Goal: Task Accomplishment & Management: Complete application form

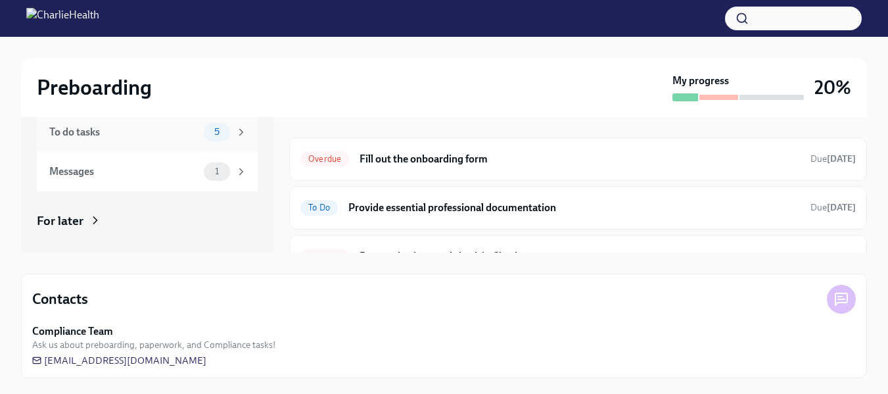
click at [186, 140] on div "To do tasks 5" at bounding box center [148, 132] width 198 height 18
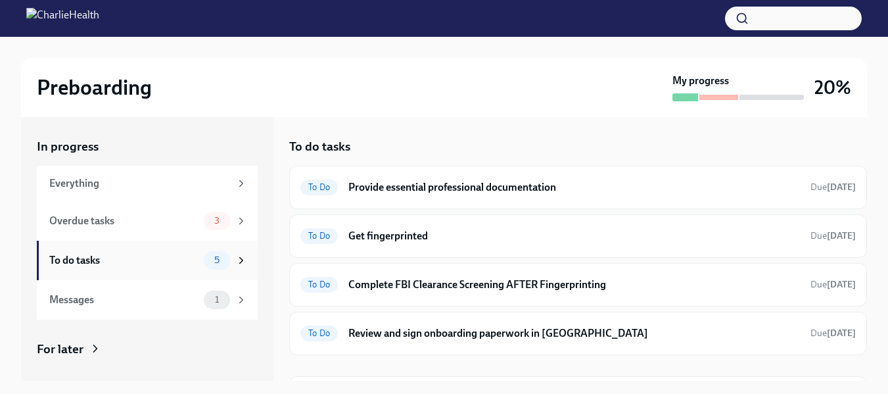
click at [126, 256] on div "To do tasks" at bounding box center [123, 260] width 149 height 14
click at [392, 237] on h6 "Get fingerprinted" at bounding box center [573, 236] width 451 height 14
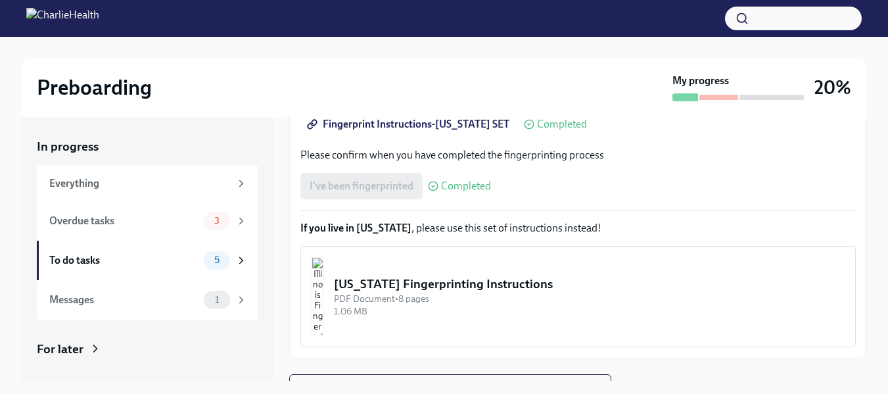
scroll to position [331, 0]
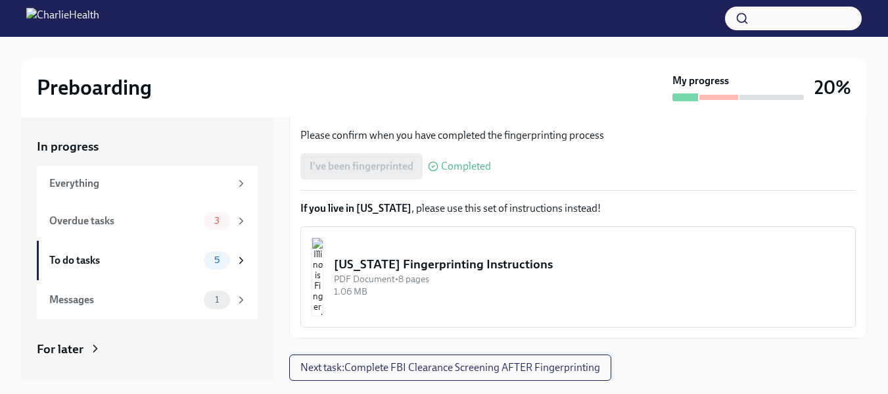
click at [599, 372] on span "Next task : Complete FBI Clearance Screening AFTER Fingerprinting" at bounding box center [450, 367] width 300 height 13
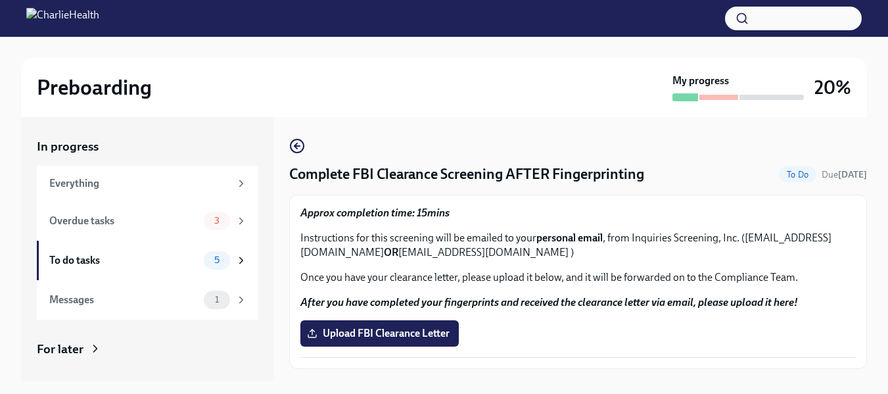
scroll to position [30, 0]
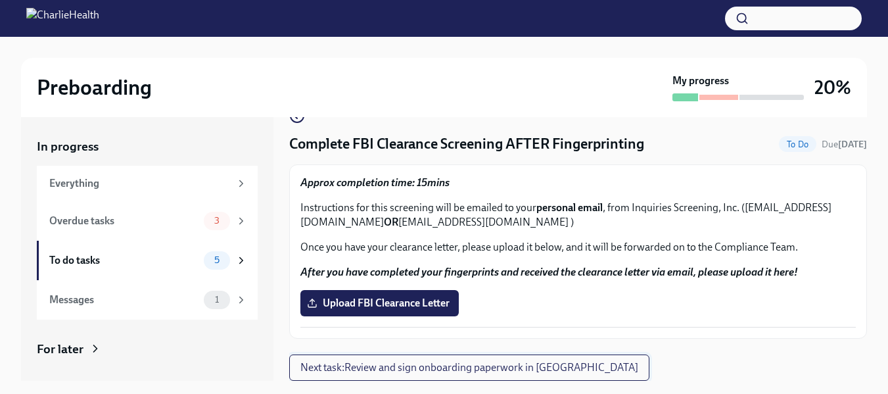
click at [539, 368] on span "Next task : Review and sign onboarding paperwork in [GEOGRAPHIC_DATA]" at bounding box center [469, 367] width 338 height 13
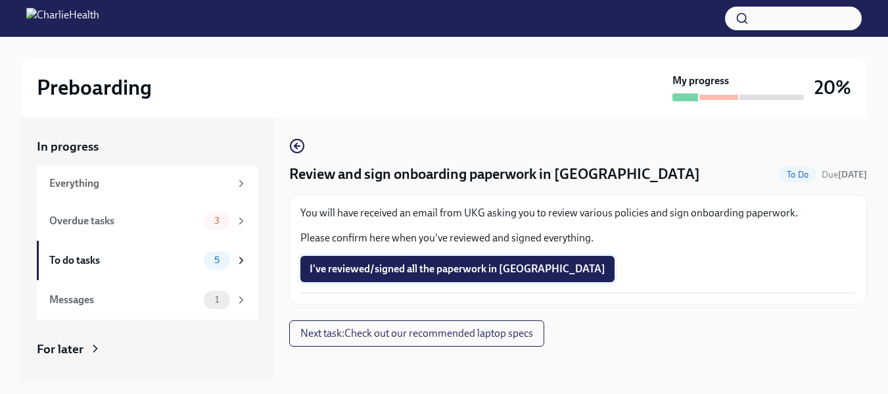
click at [502, 271] on span "I've reviewed/signed all the paperwork in [GEOGRAPHIC_DATA]" at bounding box center [457, 268] width 296 height 13
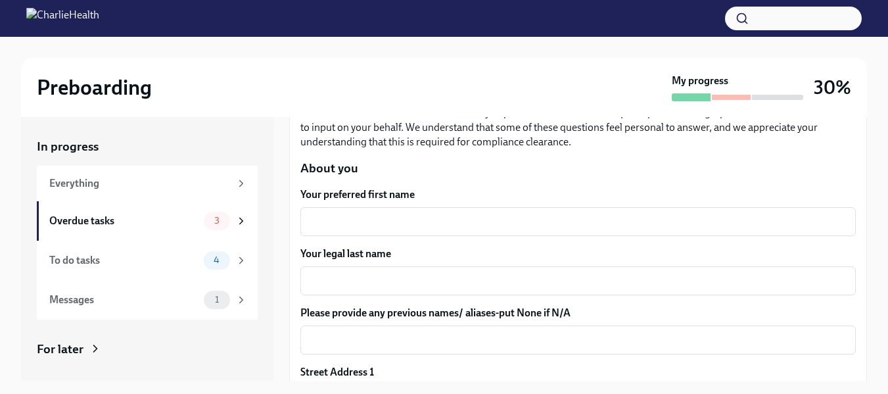
scroll to position [148, 0]
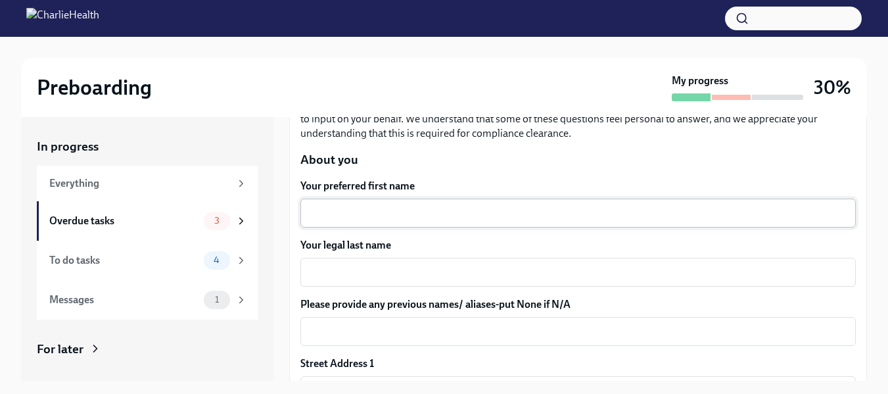
click at [753, 207] on textarea "Your preferred first name" at bounding box center [577, 213] width 539 height 16
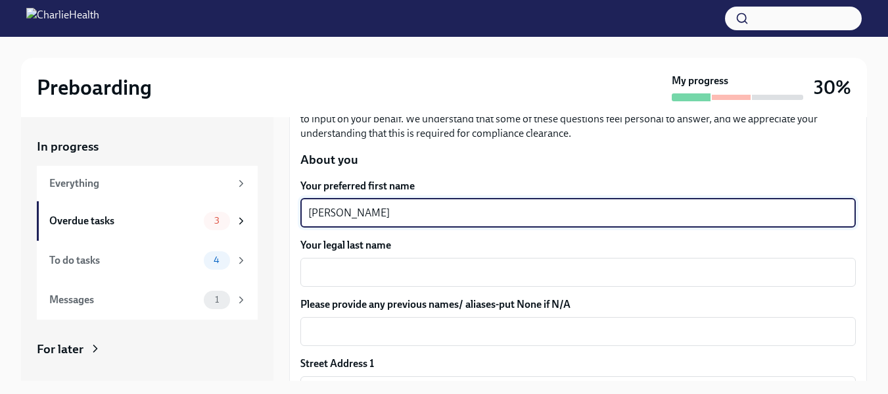
type textarea "Kadian"
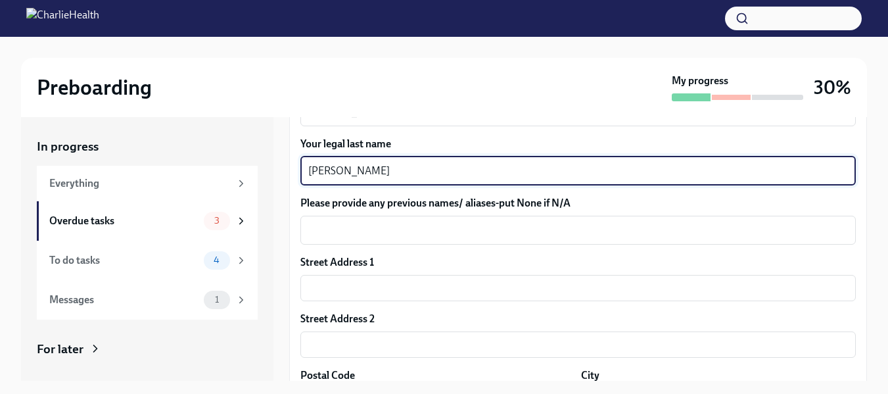
scroll to position [286, 0]
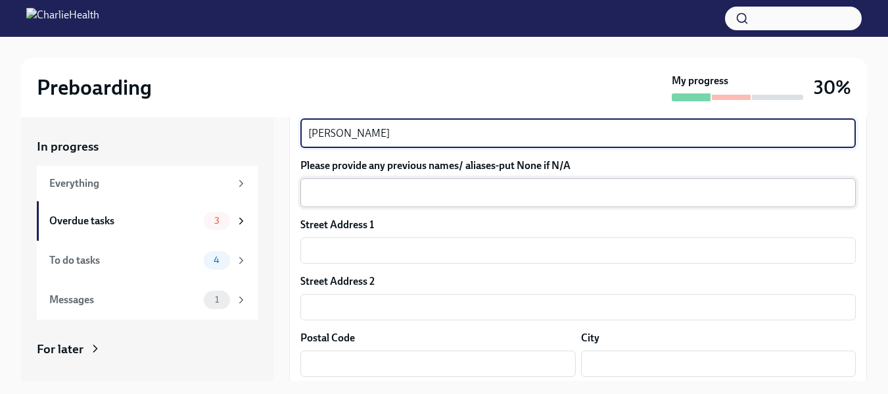
type textarea "Simpson"
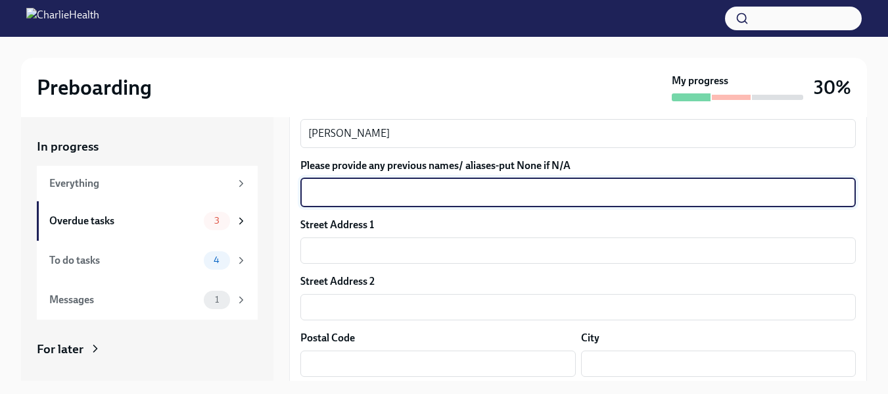
click at [752, 187] on textarea "Please provide any previous names/ aliases-put None if N/A" at bounding box center [577, 193] width 539 height 16
type textarea "Kadian Simpson Cooper"
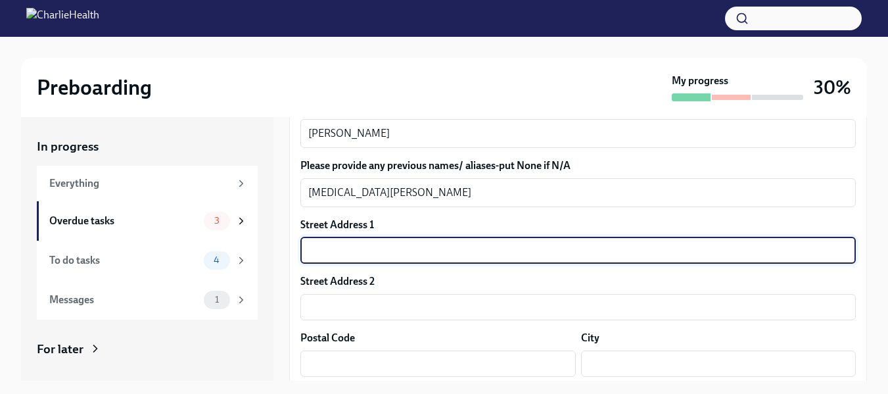
click at [707, 239] on input "text" at bounding box center [577, 250] width 555 height 26
type input "5229 City Walk Dr"
type input "30518"
type input "Buford"
type input "GA"
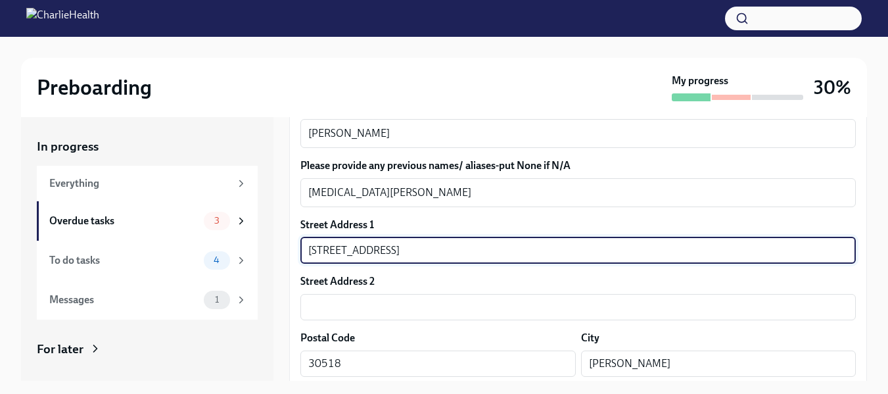
type input "US"
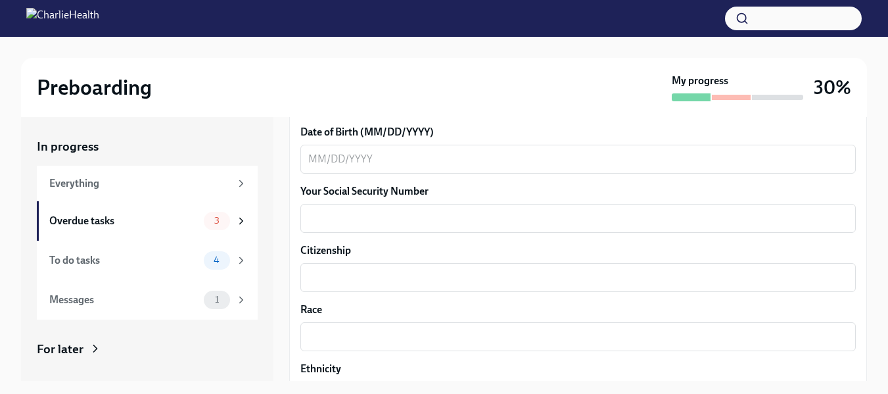
scroll to position [620, 0]
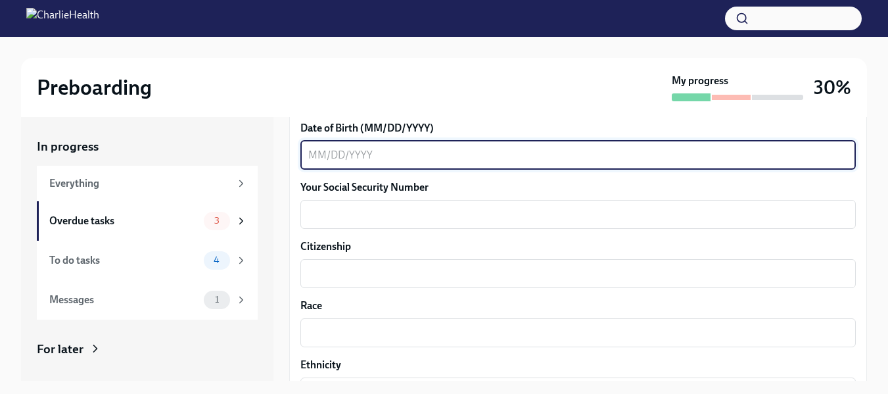
click at [775, 154] on textarea "Date of Birth (MM/DD/YYYY)" at bounding box center [577, 155] width 539 height 16
type textarea "05/07/1987"
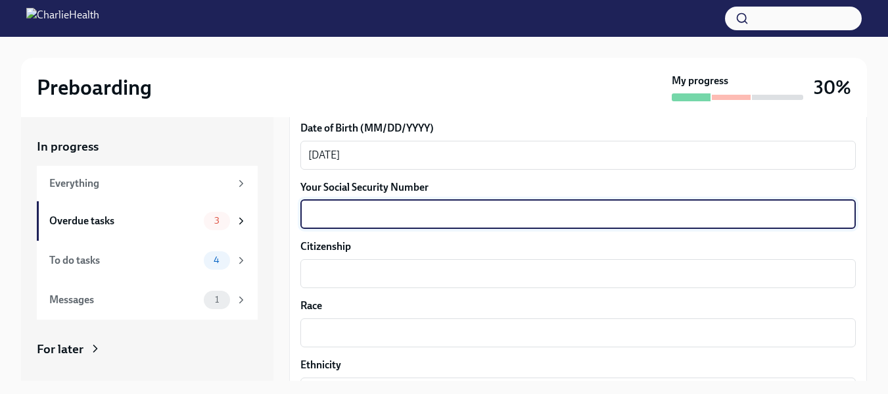
click at [744, 216] on textarea "Your Social Security Number" at bounding box center [577, 214] width 539 height 16
type textarea "498313030"
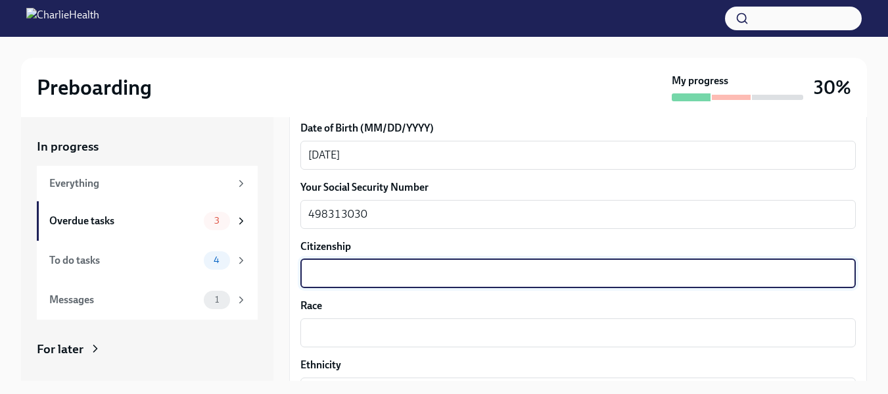
click at [739, 268] on textarea "Citizenship" at bounding box center [577, 273] width 539 height 16
type textarea "United States"
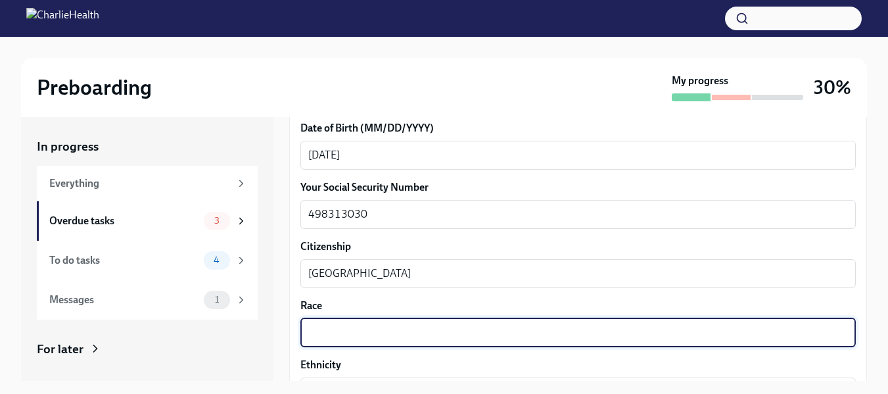
click at [725, 332] on textarea "Race" at bounding box center [577, 333] width 539 height 16
type textarea "Black"
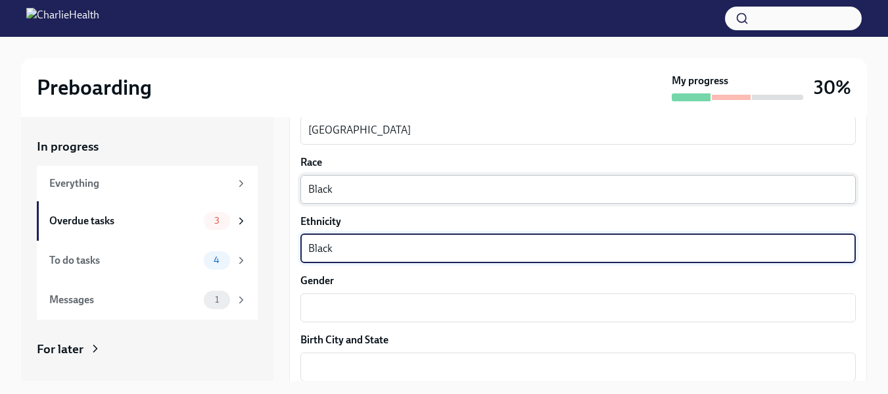
type textarea "Black"
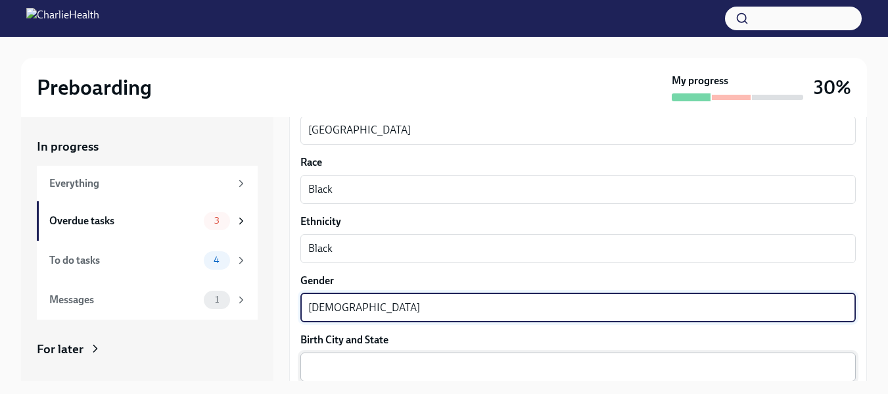
type textarea "Female"
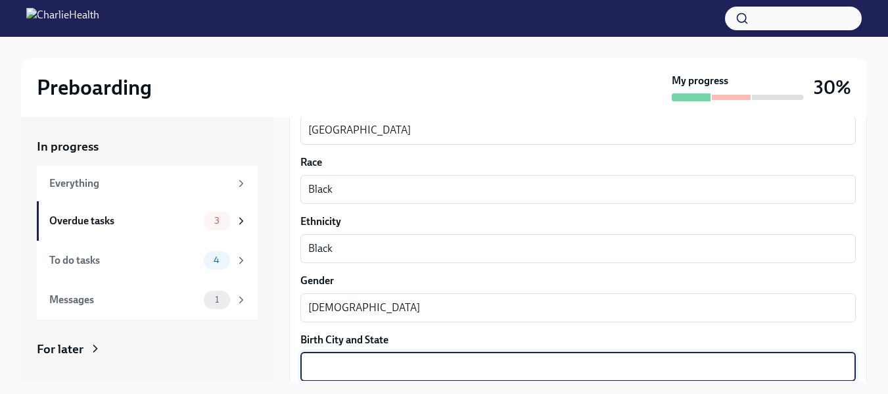
click at [698, 370] on textarea "Birth City and State" at bounding box center [577, 367] width 539 height 16
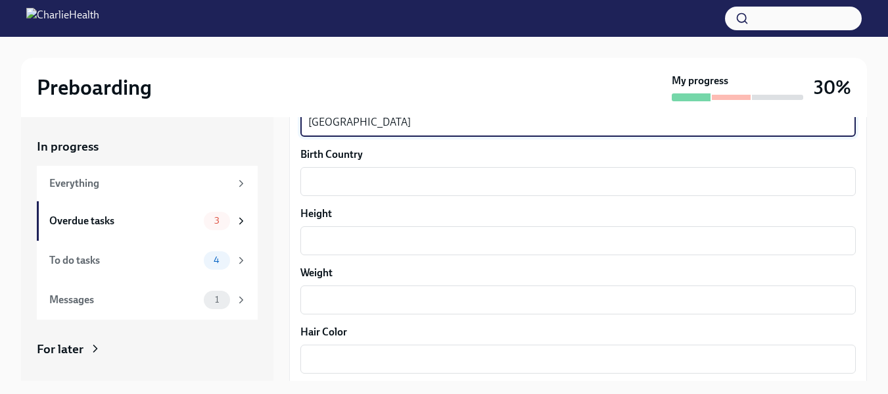
scroll to position [1028, 0]
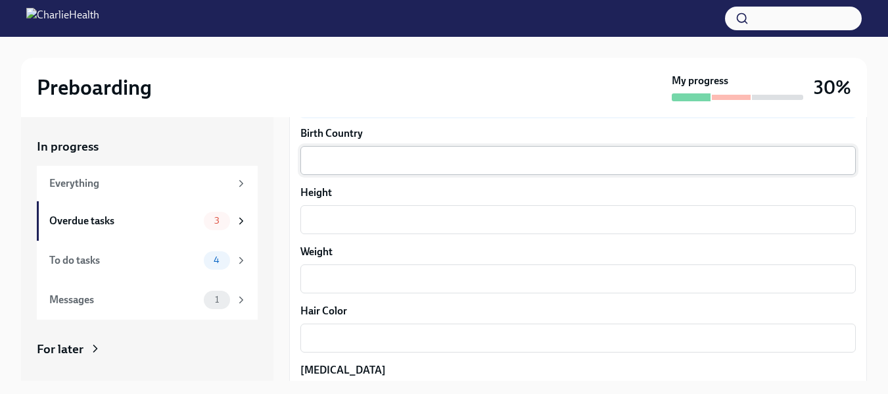
type textarea "Kingston"
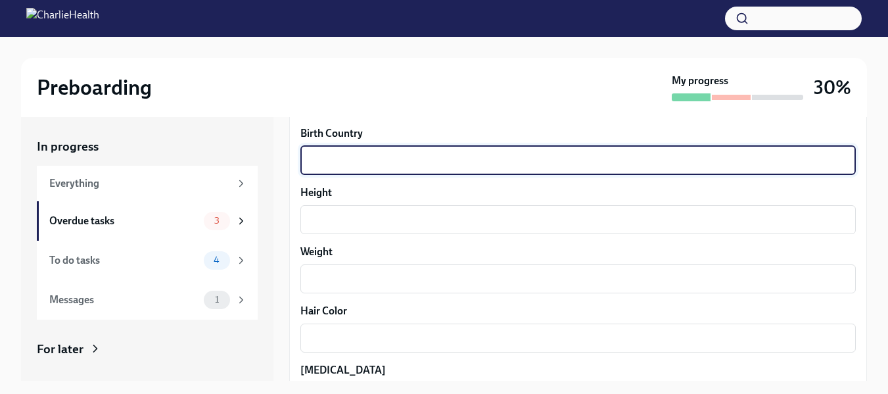
click at [741, 158] on textarea "Birth Country" at bounding box center [577, 160] width 539 height 16
type textarea "Jamaica"
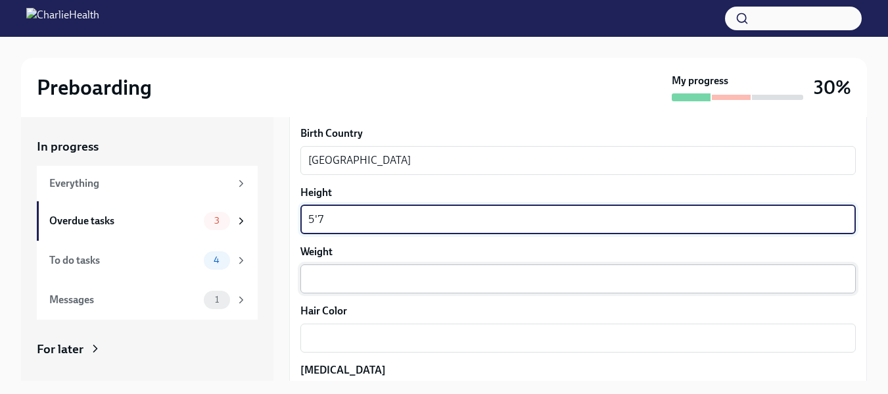
type textarea "5'7"
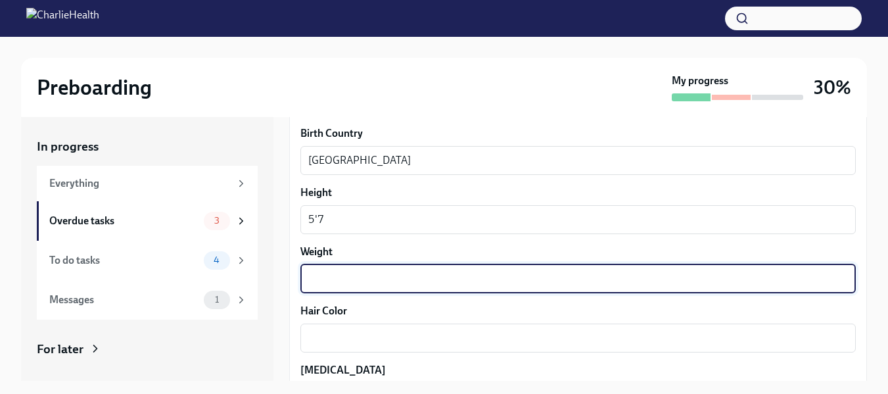
click at [710, 279] on textarea "Weight" at bounding box center [577, 279] width 539 height 16
type textarea "190"
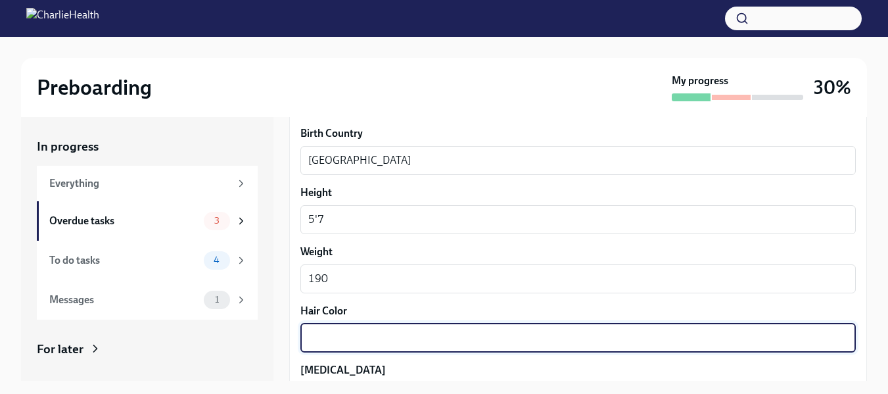
click at [704, 343] on textarea "Hair Color" at bounding box center [577, 338] width 539 height 16
type textarea "Black"
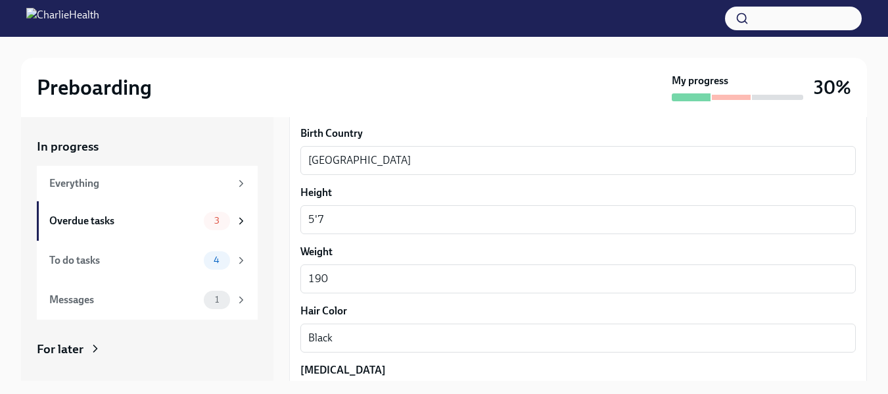
click at [698, 384] on div "In progress Everything Overdue tasks 3 To do tasks 4 Messages 1 For later Archi…" at bounding box center [444, 259] width 846 height 285
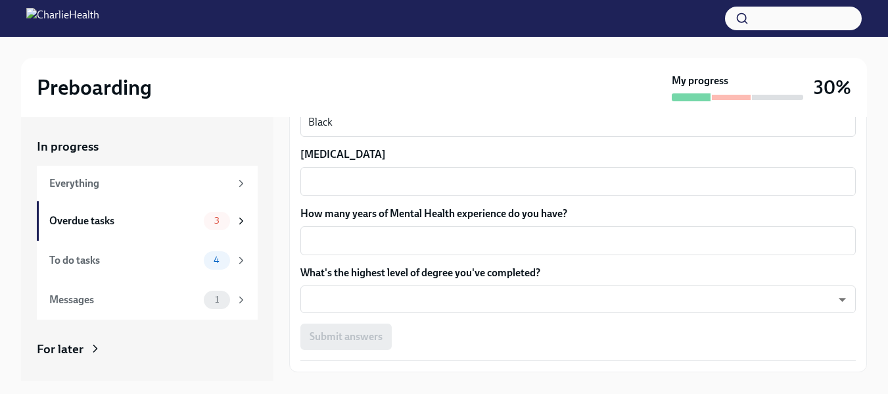
scroll to position [1277, 0]
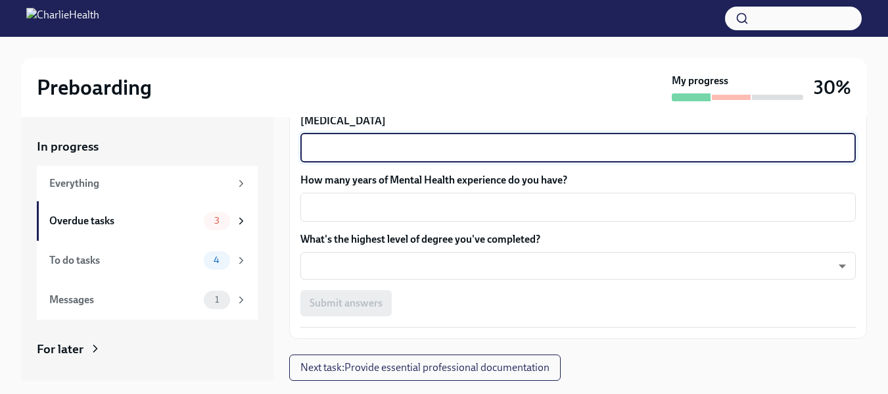
click at [754, 153] on textarea "Eye Color" at bounding box center [577, 148] width 539 height 16
type textarea "Brown"
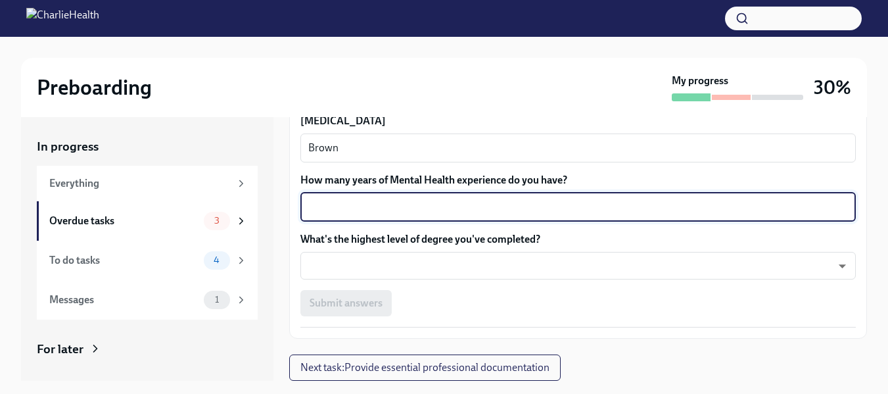
click at [727, 201] on textarea "How many years of Mental Health experience do you have?" at bounding box center [577, 207] width 539 height 16
type textarea "1"
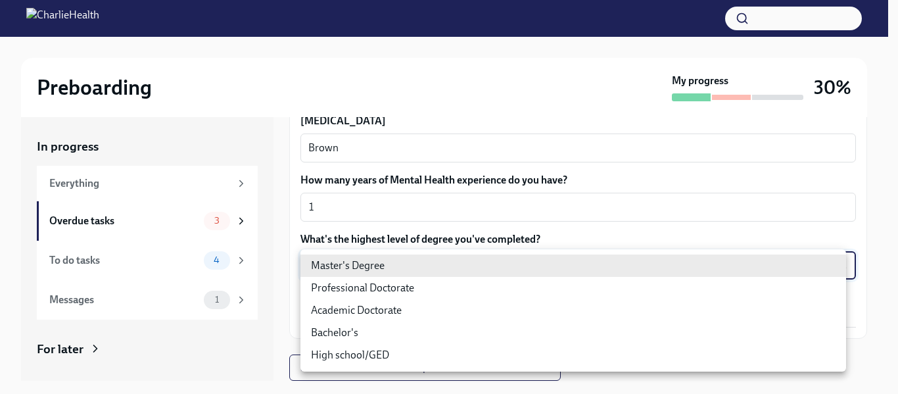
click at [672, 266] on body "Preboarding My progress 30% In progress Everything Overdue tasks 3 To do tasks …" at bounding box center [449, 208] width 898 height 417
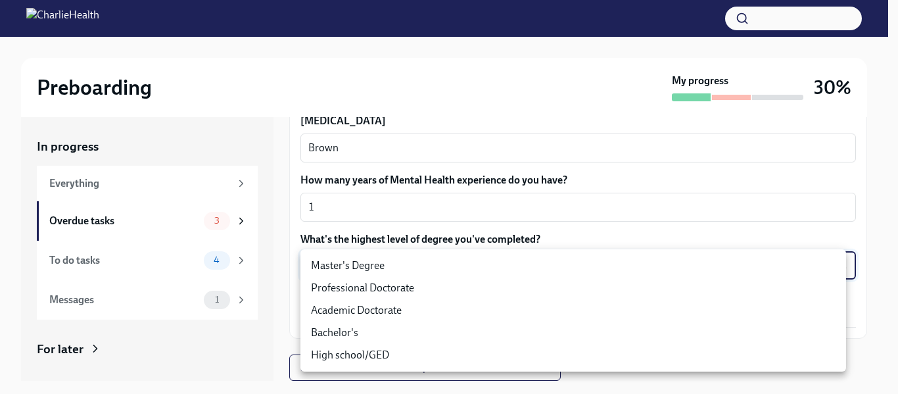
click at [651, 265] on li "Master's Degree" at bounding box center [572, 265] width 545 height 22
type input "2vBr-ghkD"
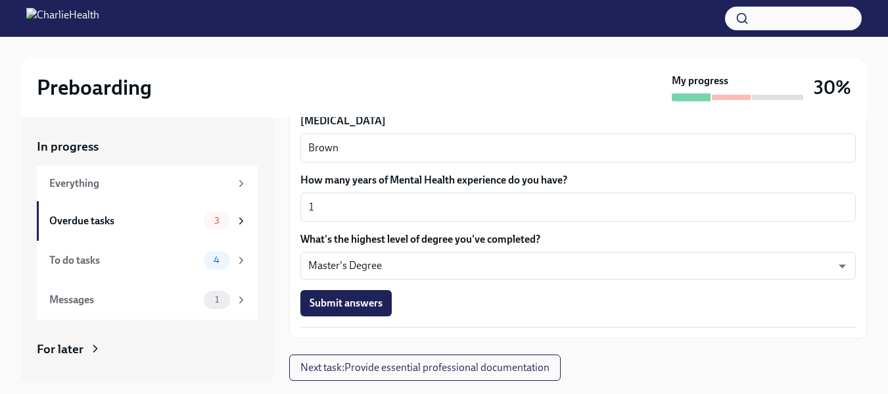
click at [777, 291] on div "Submit answers" at bounding box center [577, 303] width 555 height 26
click at [344, 304] on span "Submit answers" at bounding box center [345, 302] width 73 height 13
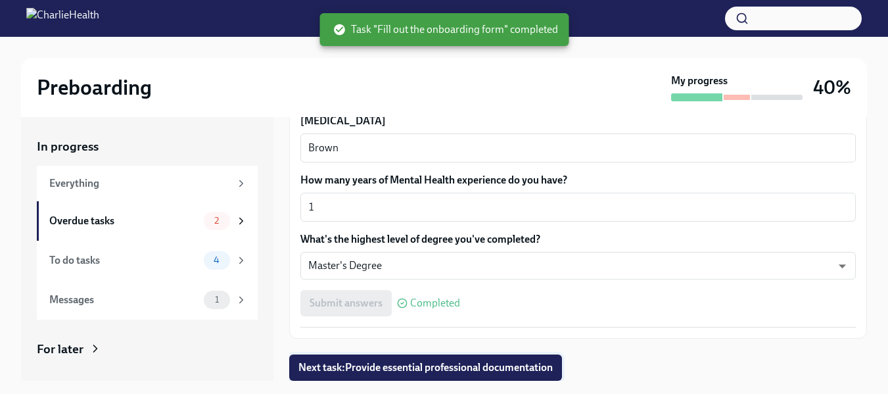
click at [389, 369] on span "Next task : Provide essential professional documentation" at bounding box center [425, 367] width 254 height 13
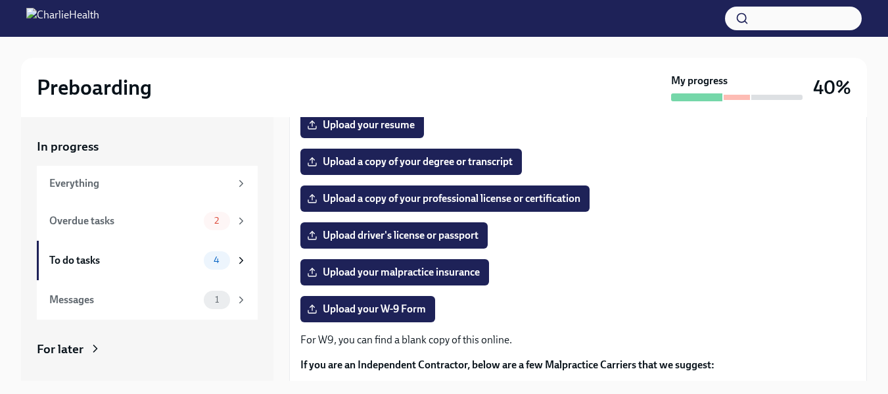
scroll to position [193, 0]
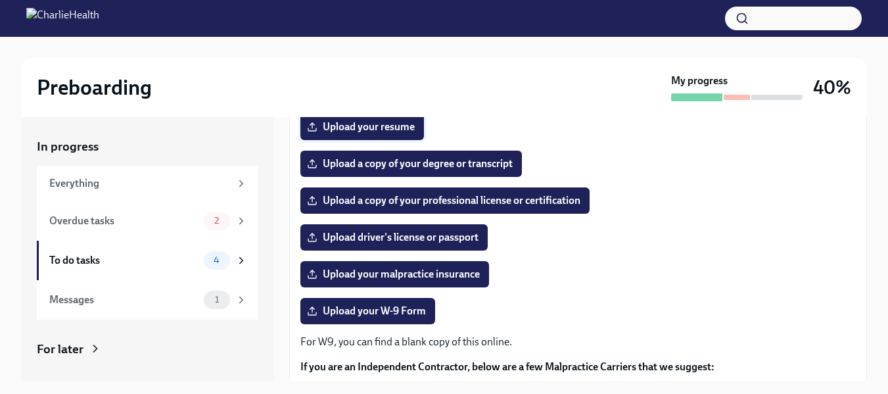
click at [399, 122] on span "Upload your resume" at bounding box center [361, 126] width 105 height 13
click at [0, 0] on input "Upload your resume" at bounding box center [0, 0] width 0 height 0
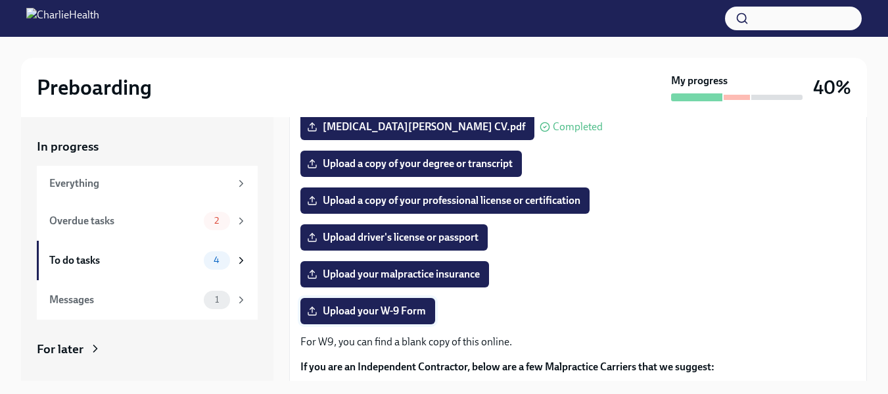
click at [394, 313] on span "Upload your W-9 Form" at bounding box center [367, 310] width 116 height 13
click at [0, 0] on input "Upload your W-9 Form" at bounding box center [0, 0] width 0 height 0
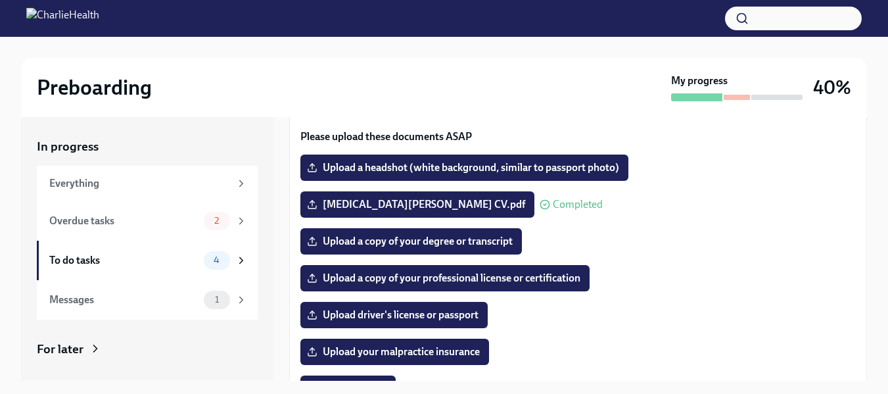
scroll to position [83, 0]
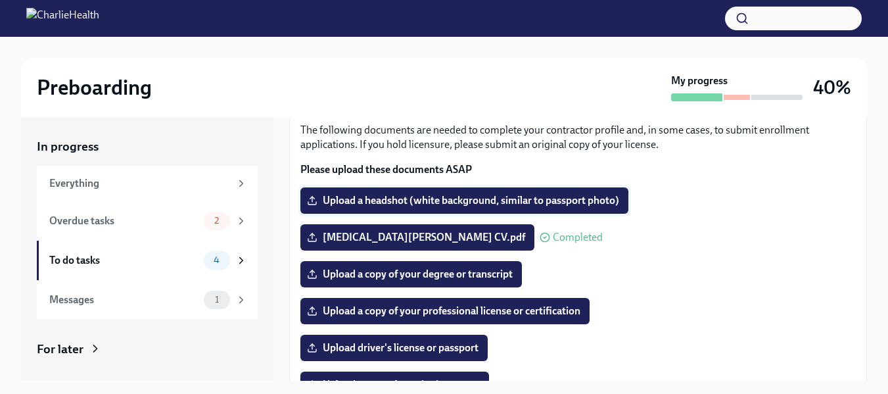
click at [595, 203] on span "Upload a headshot (white background, similar to passport photo)" at bounding box center [463, 200] width 309 height 13
click at [0, 0] on input "Upload a headshot (white background, similar to passport photo)" at bounding box center [0, 0] width 0 height 0
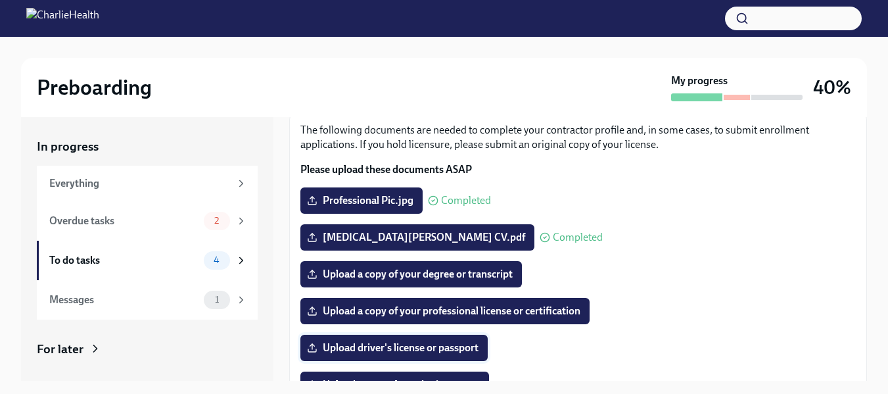
click at [431, 345] on span "Upload driver's license or passport" at bounding box center [393, 347] width 169 height 13
click at [0, 0] on input "Upload driver's license or passport" at bounding box center [0, 0] width 0 height 0
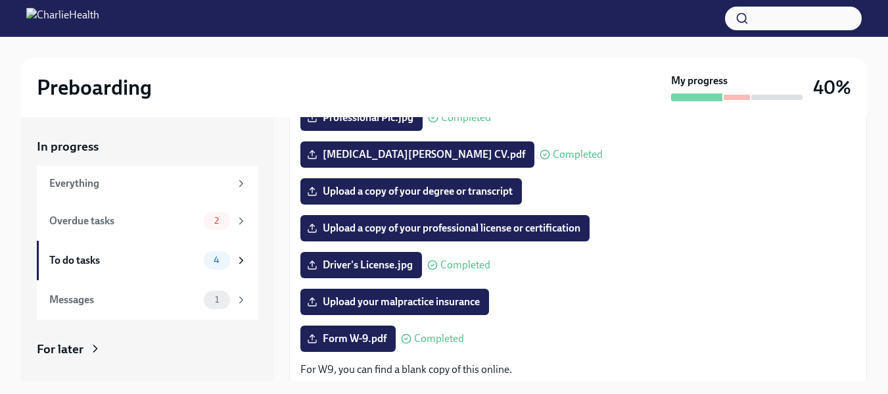
scroll to position [168, 0]
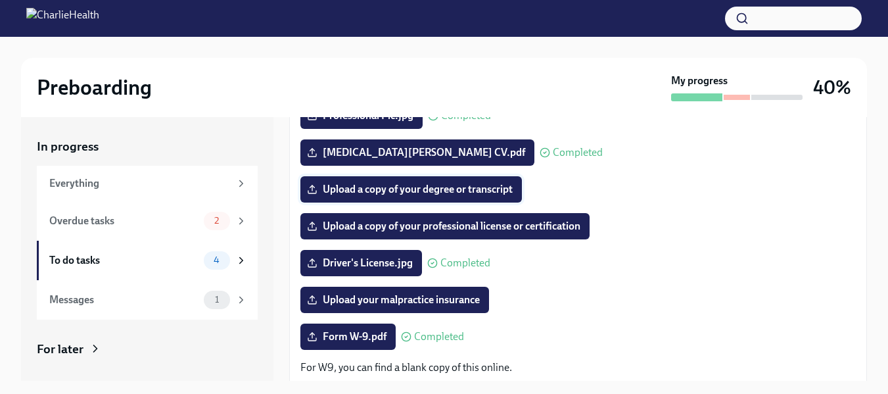
click at [467, 193] on span "Upload a copy of your degree or transcript" at bounding box center [410, 189] width 203 height 13
click at [0, 0] on input "Upload a copy of your degree or transcript" at bounding box center [0, 0] width 0 height 0
click at [388, 191] on span "Upload a copy of your degree or transcript" at bounding box center [410, 189] width 203 height 13
click at [0, 0] on input "Upload a copy of your degree or transcript" at bounding box center [0, 0] width 0 height 0
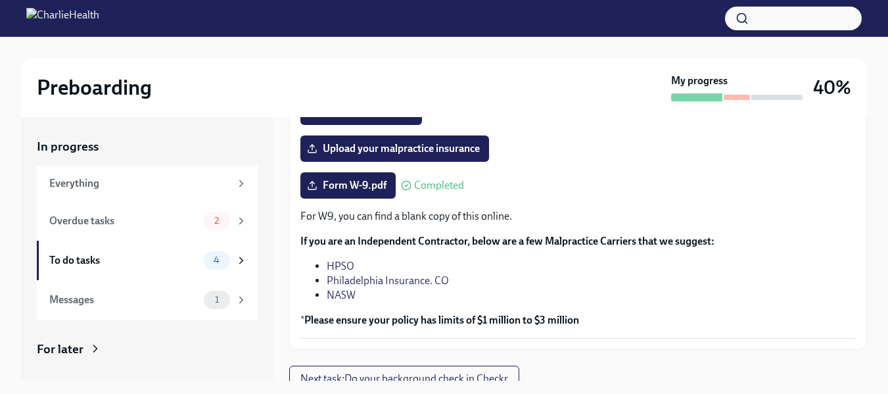
scroll to position [330, 0]
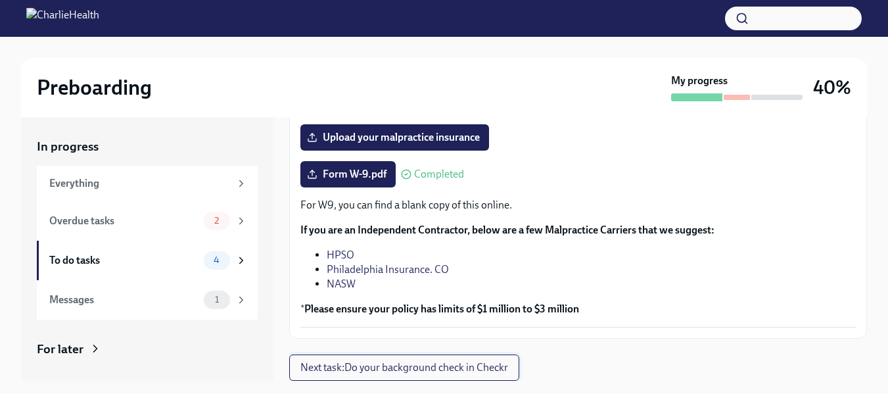
click at [497, 367] on span "Next task : Do your background check in Checkr" at bounding box center [404, 367] width 208 height 13
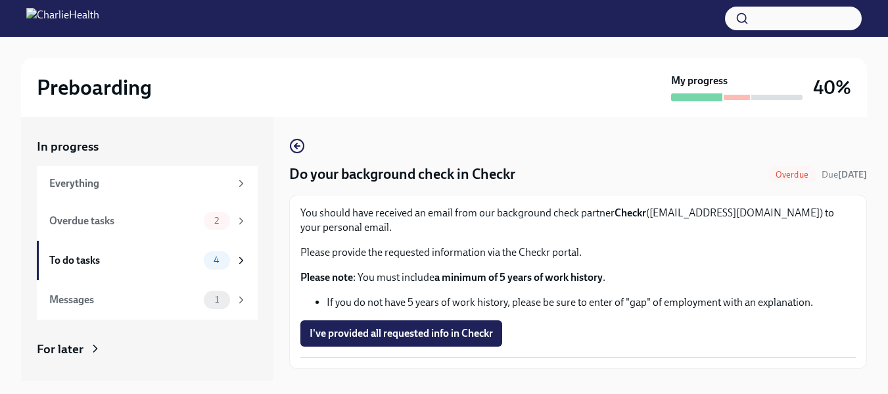
scroll to position [30, 0]
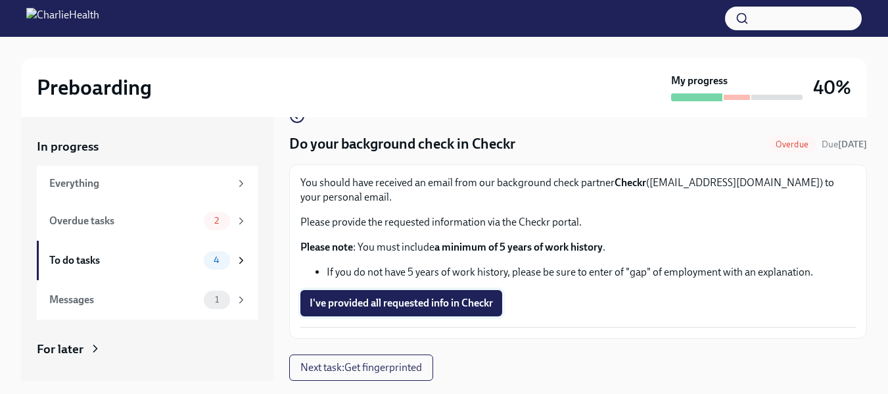
click at [490, 306] on span "I've provided all requested info in Checkr" at bounding box center [400, 302] width 183 height 13
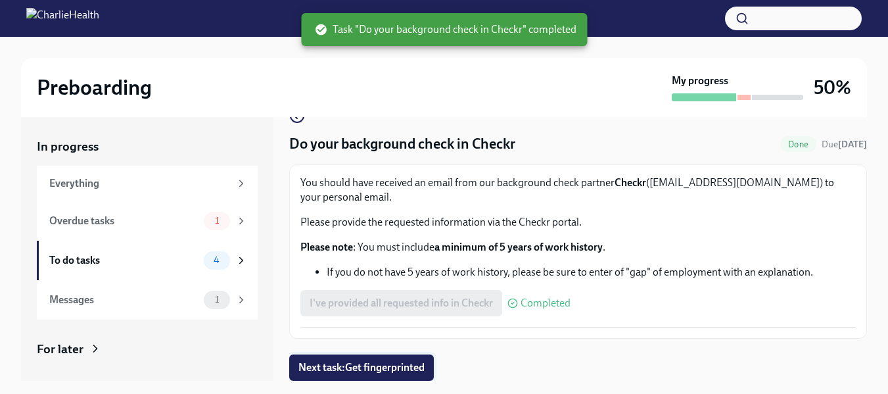
click at [421, 364] on span "Next task : Get fingerprinted" at bounding box center [361, 367] width 126 height 13
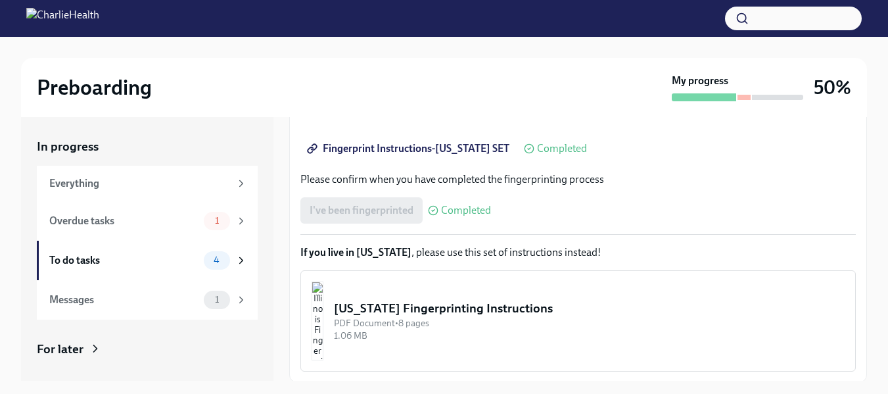
scroll to position [331, 0]
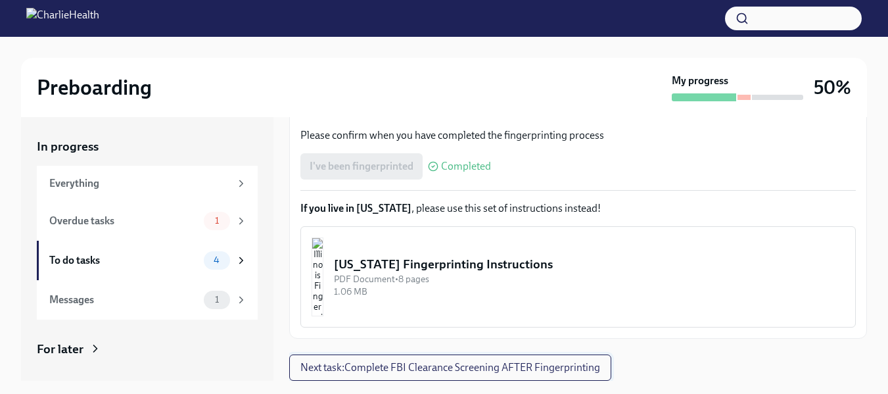
click at [580, 370] on span "Next task : Complete FBI Clearance Screening AFTER Fingerprinting" at bounding box center [450, 367] width 300 height 13
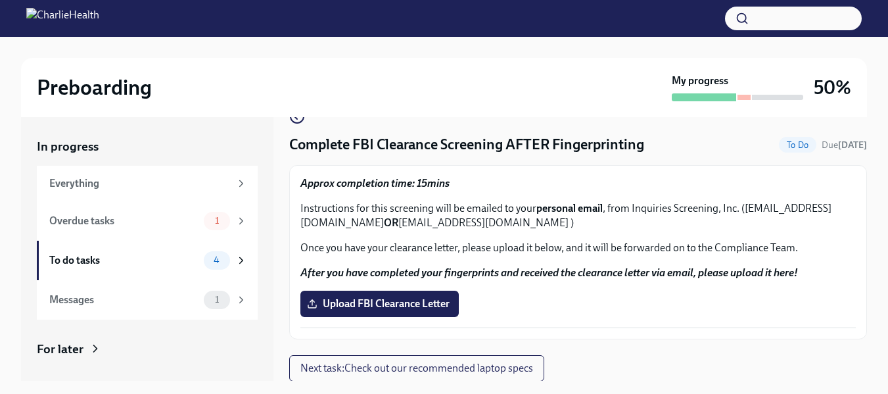
scroll to position [30, 0]
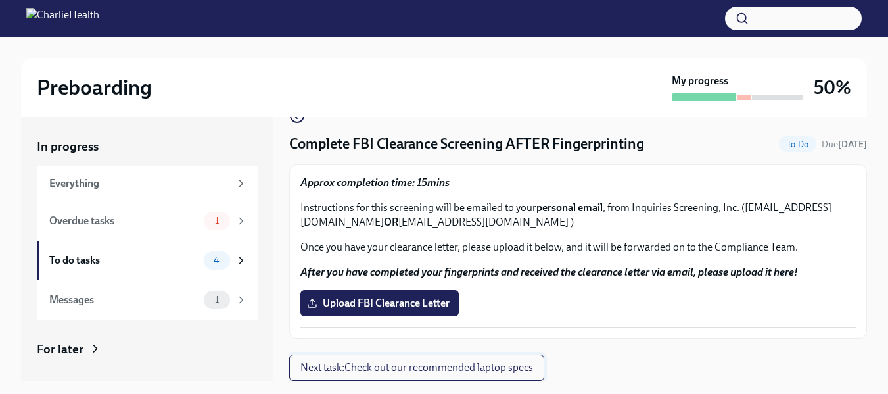
click at [472, 367] on span "Next task : Check out our recommended laptop specs" at bounding box center [416, 367] width 233 height 13
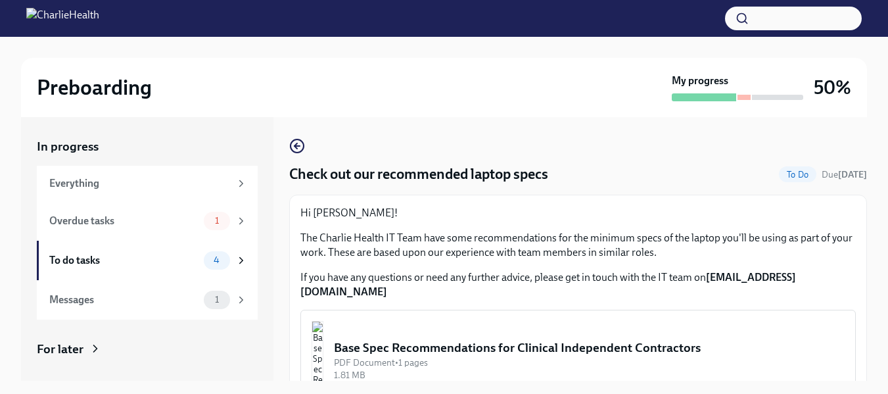
click at [472, 367] on button "Base Spec Recommendations for Clinical Independent Contractors PDF Document • 1…" at bounding box center [577, 359] width 555 height 101
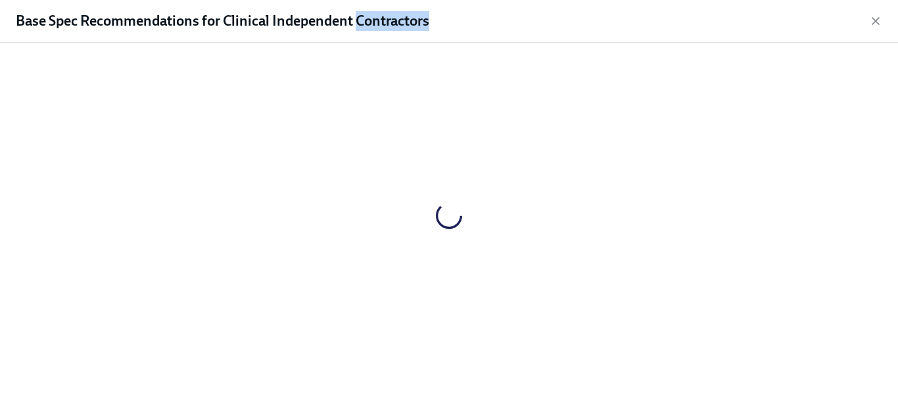
click at [472, 367] on div at bounding box center [449, 215] width 856 height 325
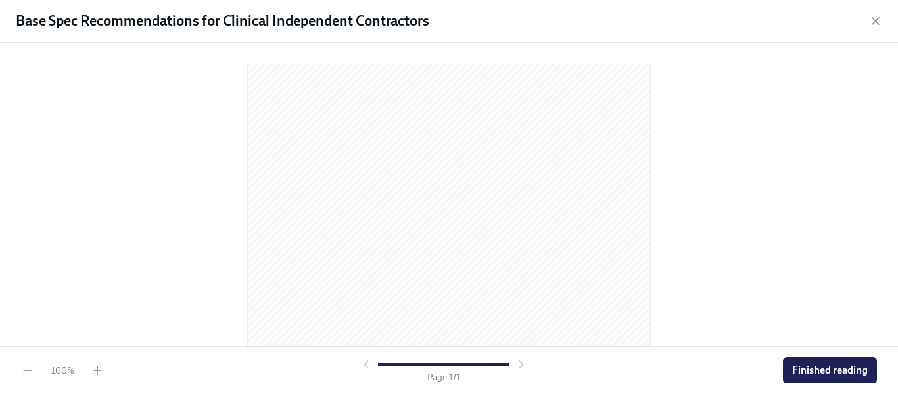
drag, startPoint x: 887, startPoint y: 155, endPoint x: 897, endPoint y: 207, distance: 52.8
click at [897, 207] on div at bounding box center [449, 194] width 898 height 303
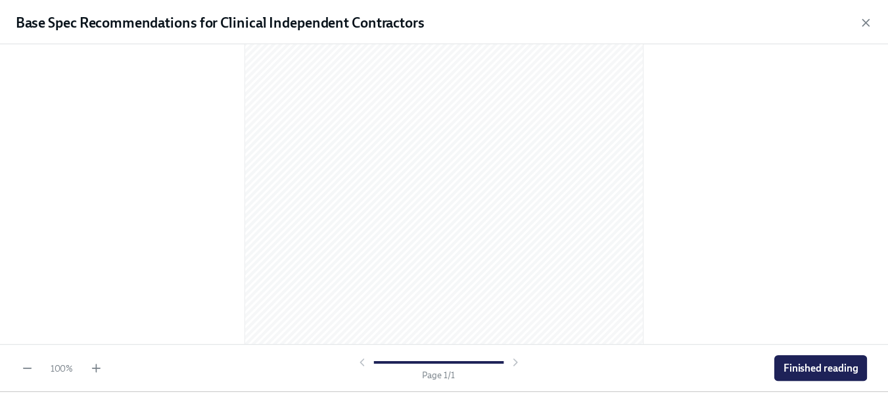
scroll to position [240, 0]
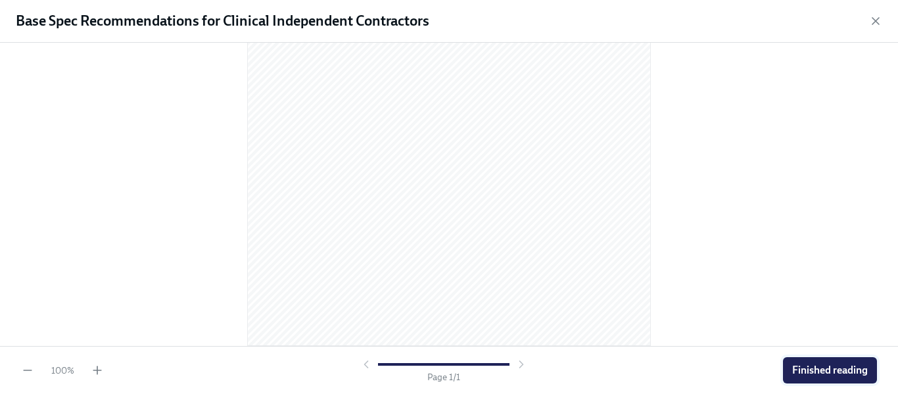
click at [845, 369] on span "Finished reading" at bounding box center [830, 369] width 76 height 13
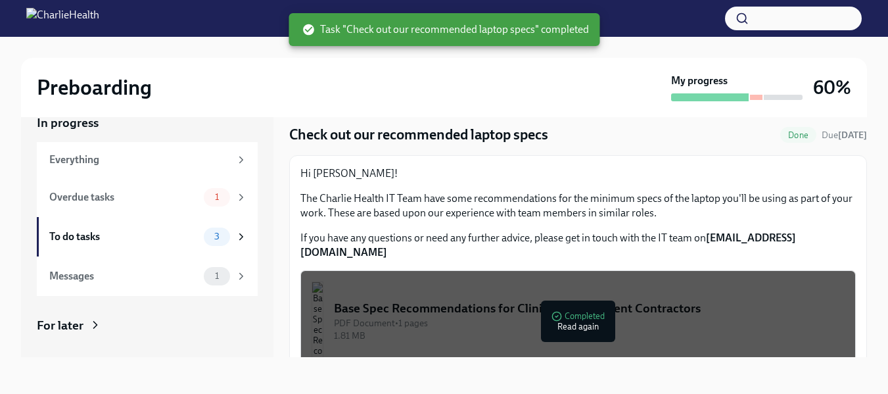
scroll to position [27, 0]
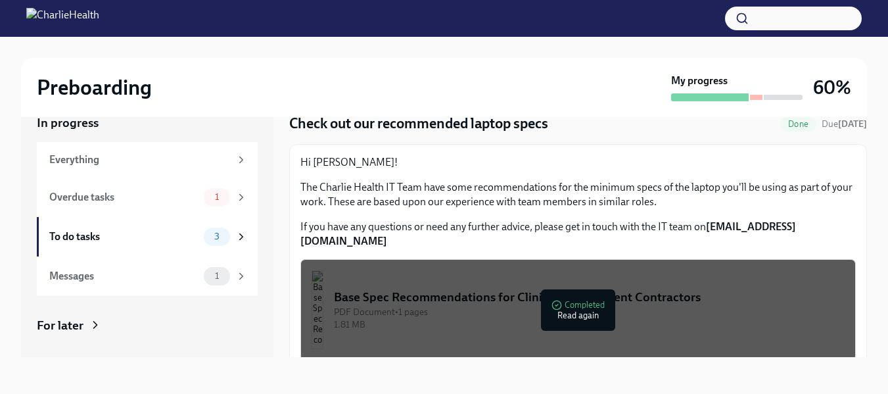
click at [794, 127] on span "Done" at bounding box center [798, 124] width 36 height 10
click at [191, 198] on div "Overdue tasks 1" at bounding box center [148, 197] width 198 height 18
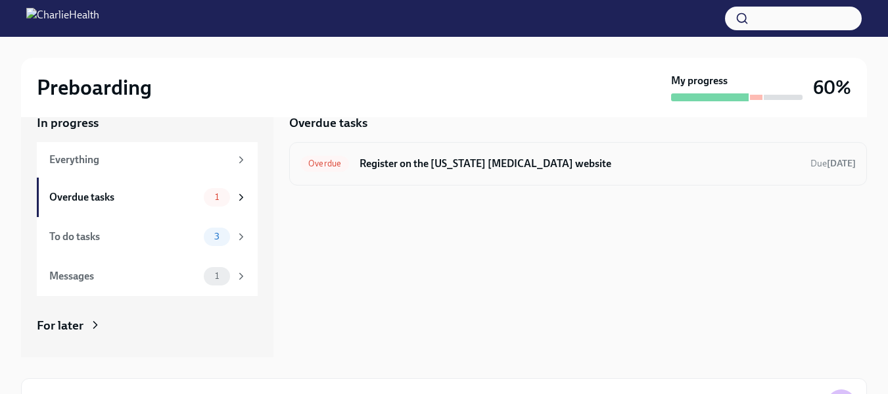
click at [408, 165] on h6 "Register on the [US_STATE] [MEDICAL_DATA] website" at bounding box center [579, 163] width 440 height 14
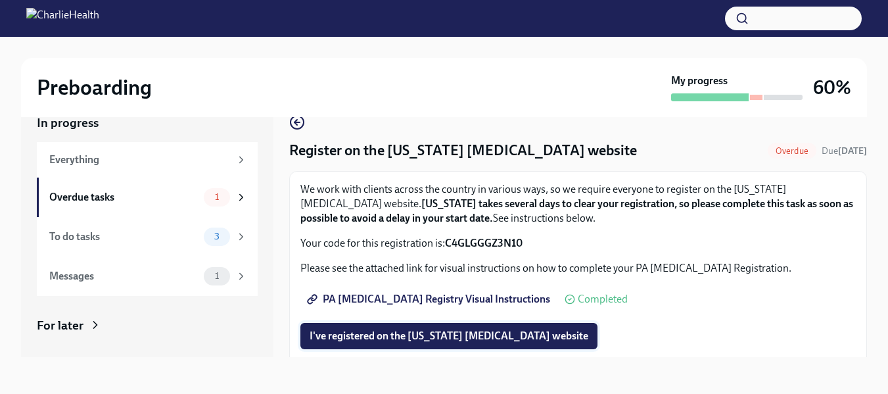
click at [380, 339] on span "I've registered on the Pennsylvania Child Abuse website" at bounding box center [448, 335] width 279 height 13
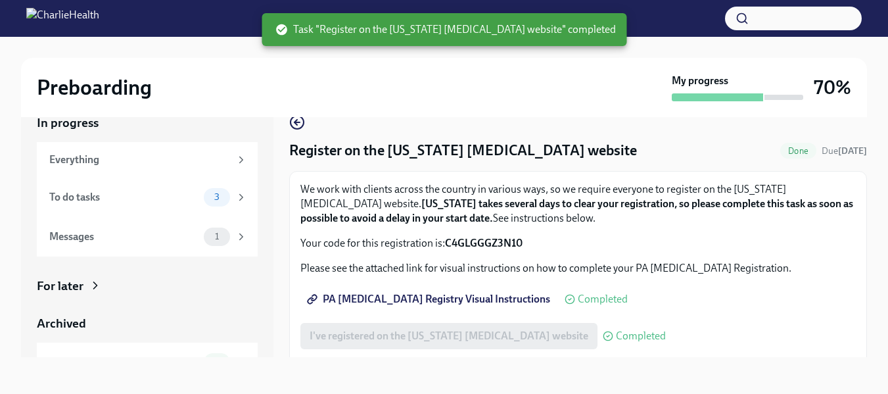
scroll to position [57, 0]
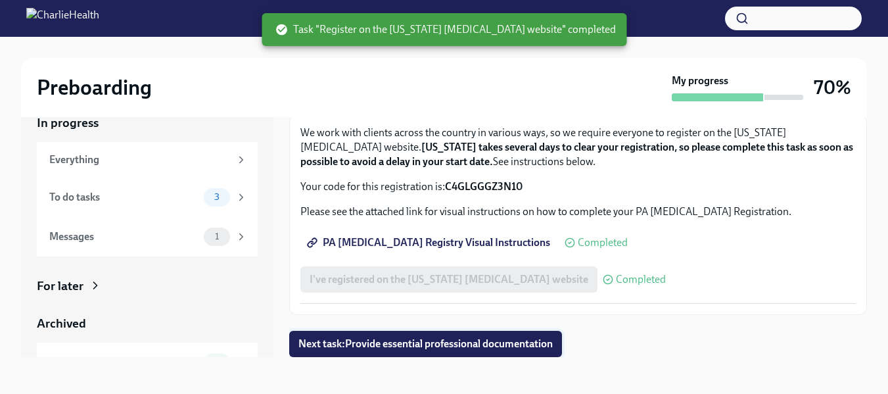
click at [547, 349] on span "Next task : Provide essential professional documentation" at bounding box center [425, 343] width 254 height 13
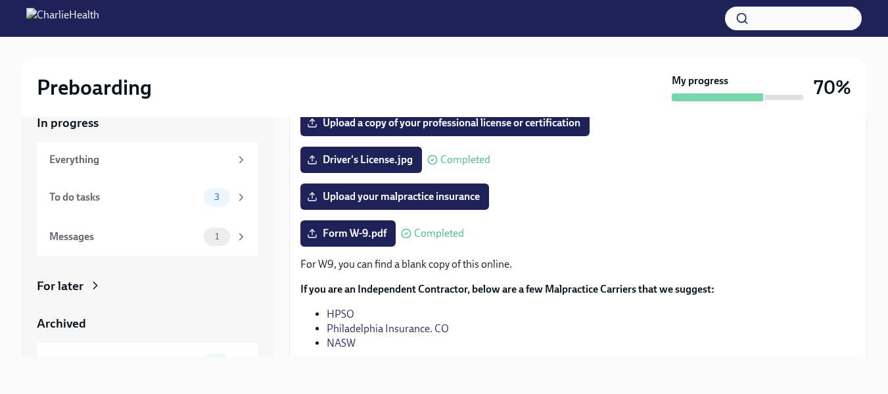
scroll to position [330, 0]
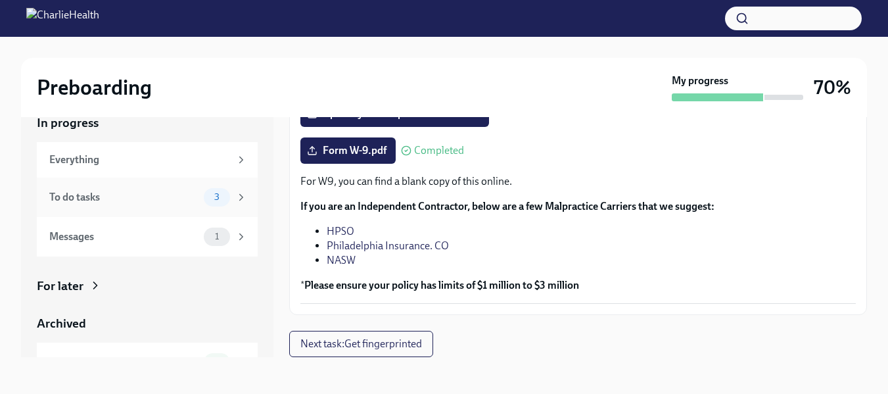
click at [181, 198] on div "To do tasks" at bounding box center [123, 197] width 149 height 14
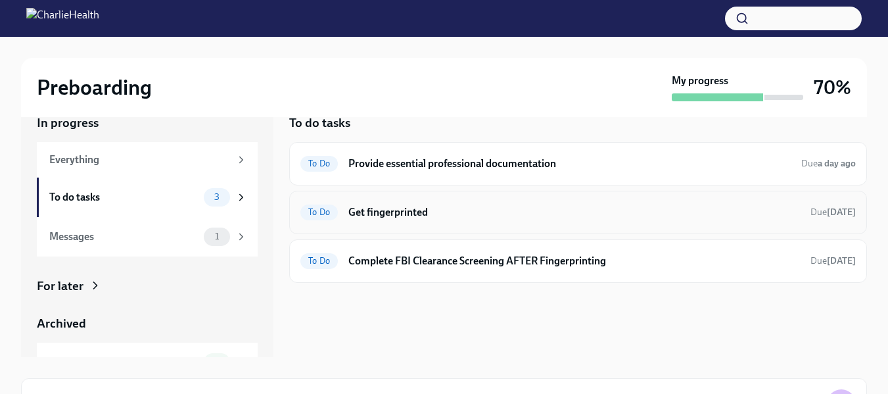
click at [413, 216] on h6 "Get fingerprinted" at bounding box center [573, 212] width 451 height 14
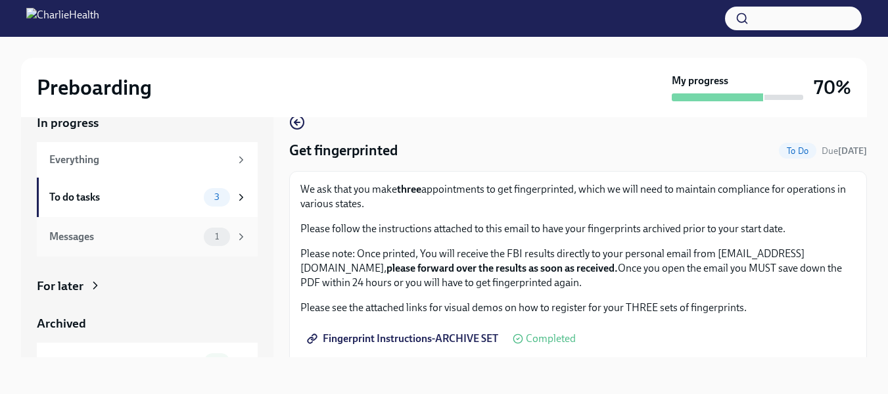
click at [141, 239] on div "Messages" at bounding box center [123, 236] width 149 height 14
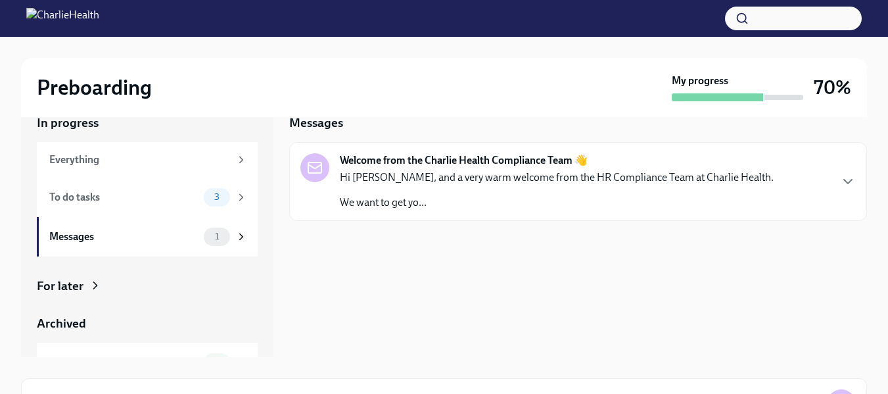
click at [376, 191] on div "Hi Kadian, and a very warm welcome from the HR Compliance Team at Charlie Healt…" at bounding box center [557, 189] width 434 height 39
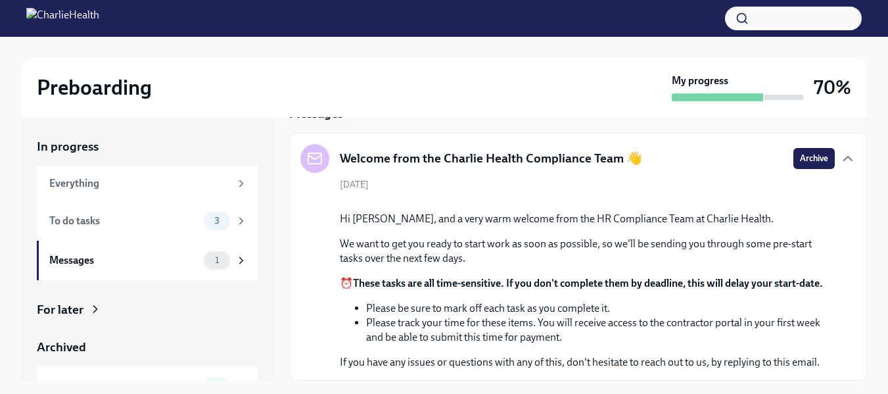
click at [127, 315] on div "For later" at bounding box center [147, 309] width 221 height 17
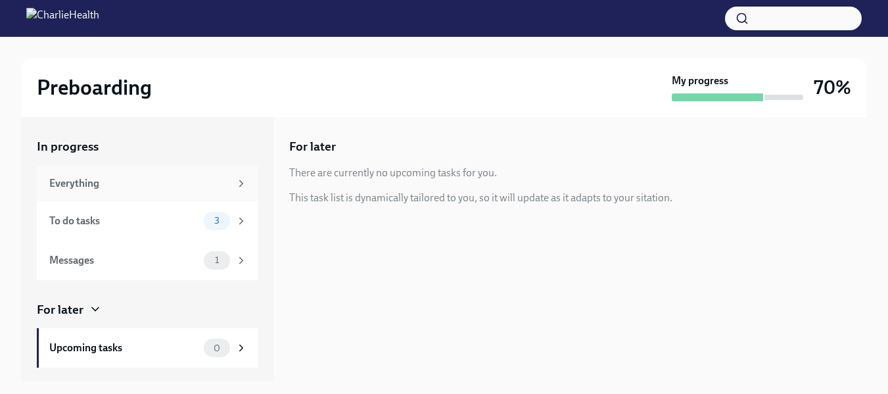
click at [152, 194] on div "Everything" at bounding box center [147, 183] width 221 height 35
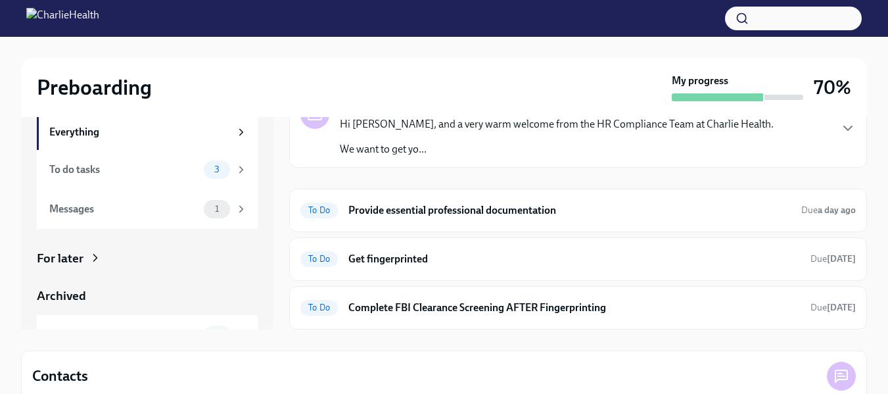
scroll to position [50, 0]
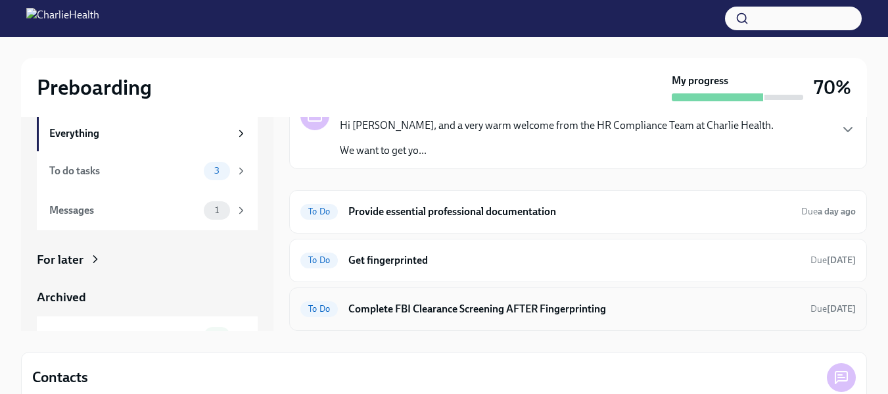
click at [715, 325] on div "To Do Complete FBI Clearance Screening AFTER Fingerprinting Due in 2 days" at bounding box center [578, 308] width 578 height 43
click at [587, 307] on h6 "Complete FBI Clearance Screening AFTER Fingerprinting" at bounding box center [573, 309] width 451 height 14
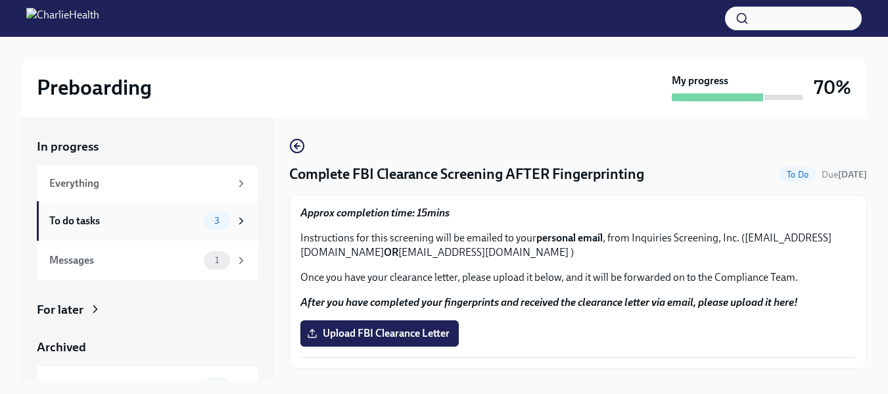
click at [145, 217] on div "To do tasks" at bounding box center [123, 221] width 149 height 14
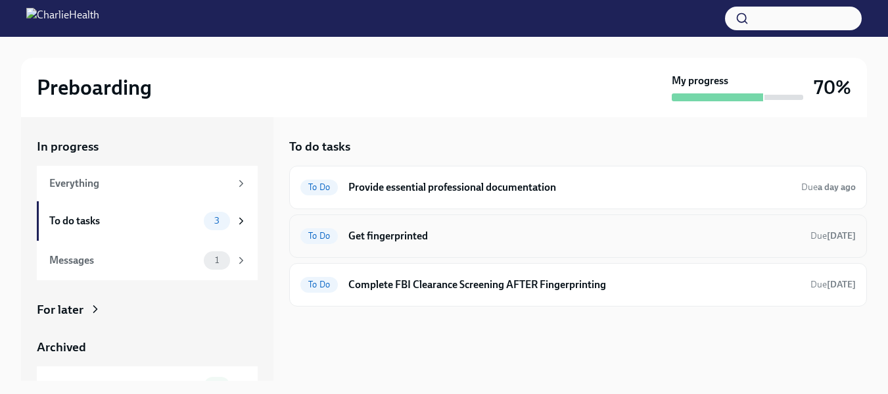
click at [327, 247] on div "To Do Get fingerprinted Due [DATE]" at bounding box center [578, 235] width 578 height 43
click at [386, 242] on h6 "Get fingerprinted" at bounding box center [573, 236] width 451 height 14
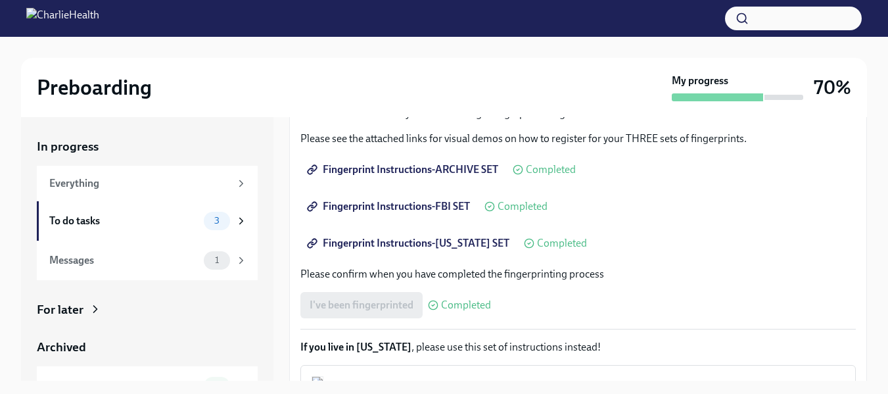
scroll to position [194, 0]
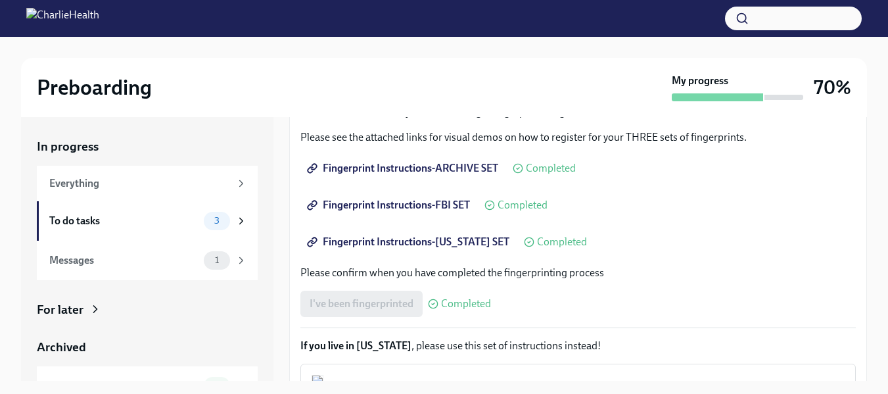
click at [449, 204] on span "Fingerprint Instructions-FBI SET" at bounding box center [389, 204] width 160 height 13
click at [474, 239] on span "Fingerprint Instructions-[US_STATE] SET" at bounding box center [409, 241] width 200 height 13
click at [469, 239] on span "Fingerprint Instructions-[US_STATE] SET" at bounding box center [409, 241] width 200 height 13
click at [412, 246] on span "Fingerprint Instructions-[US_STATE] SET" at bounding box center [409, 241] width 200 height 13
